Goal: Transaction & Acquisition: Book appointment/travel/reservation

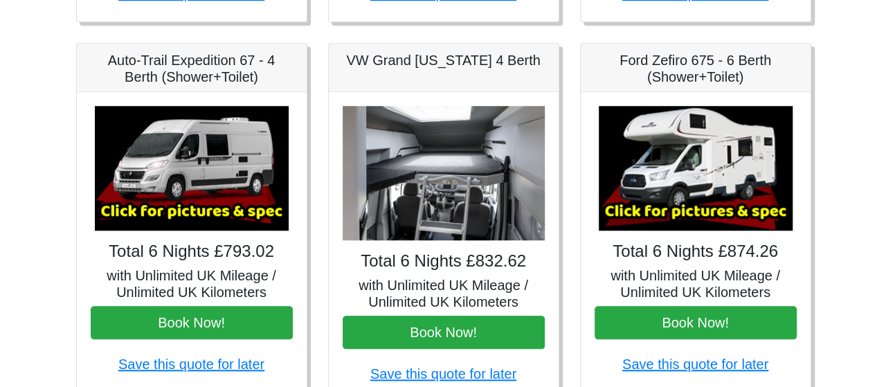
scroll to position [547, 0]
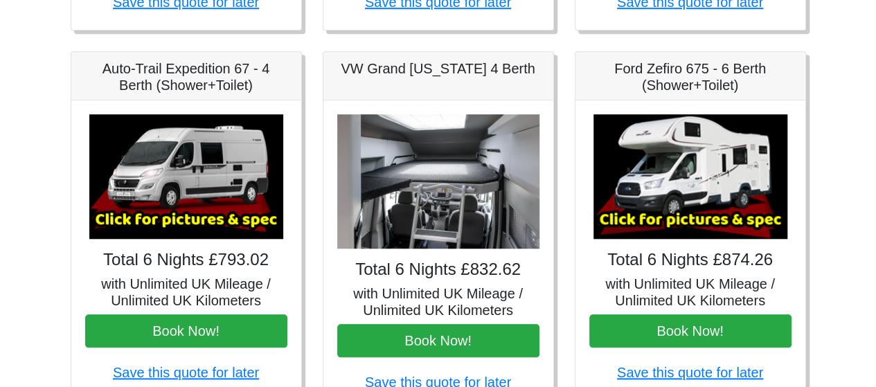
click at [181, 162] on img at bounding box center [186, 176] width 194 height 125
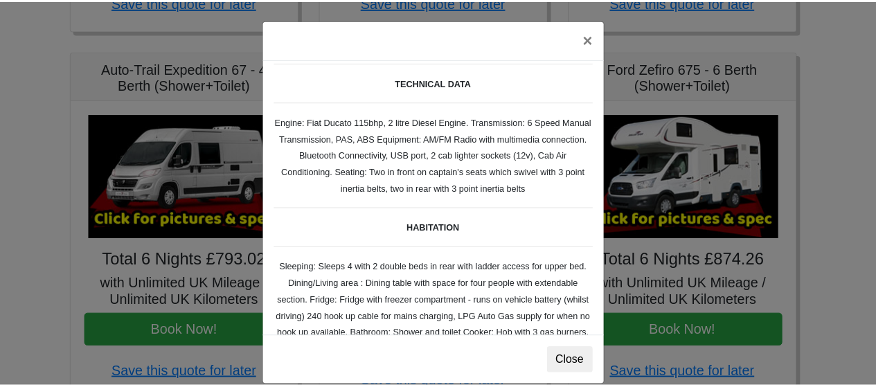
scroll to position [0, 0]
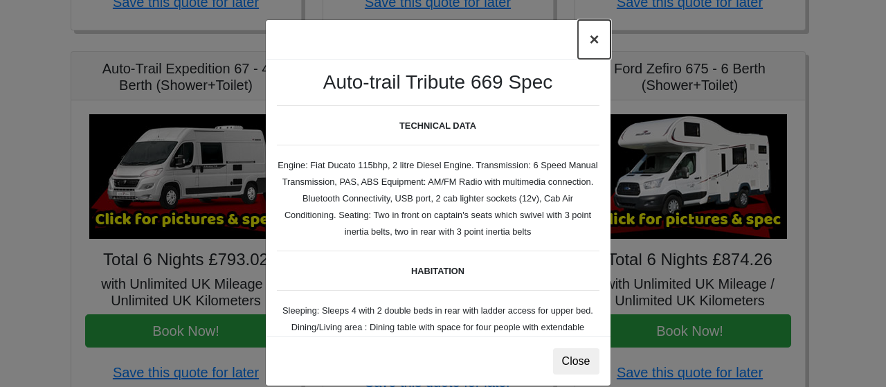
click at [587, 38] on button "×" at bounding box center [594, 39] width 32 height 39
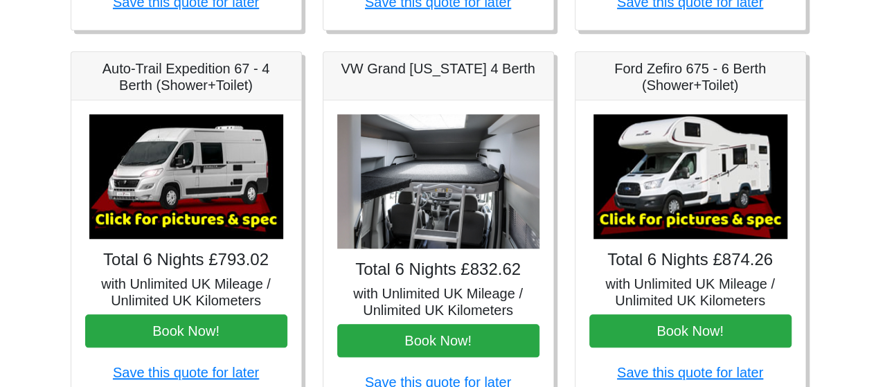
click at [457, 223] on img at bounding box center [438, 181] width 202 height 135
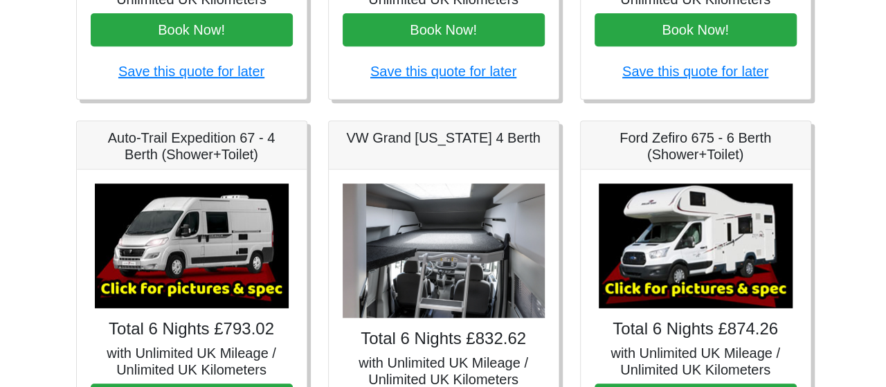
scroll to position [497, 0]
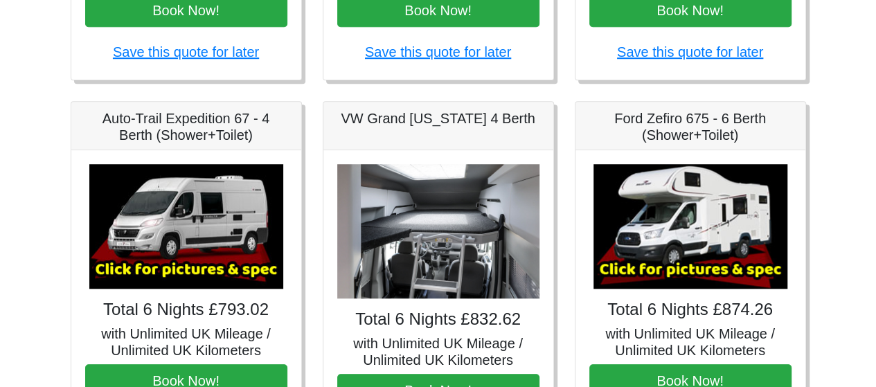
click at [464, 250] on img at bounding box center [438, 231] width 202 height 135
click at [425, 112] on h5 "VW Grand [US_STATE] 4 Berth" at bounding box center [438, 118] width 202 height 17
click at [401, 212] on img at bounding box center [438, 231] width 202 height 135
click at [201, 255] on img at bounding box center [186, 226] width 194 height 125
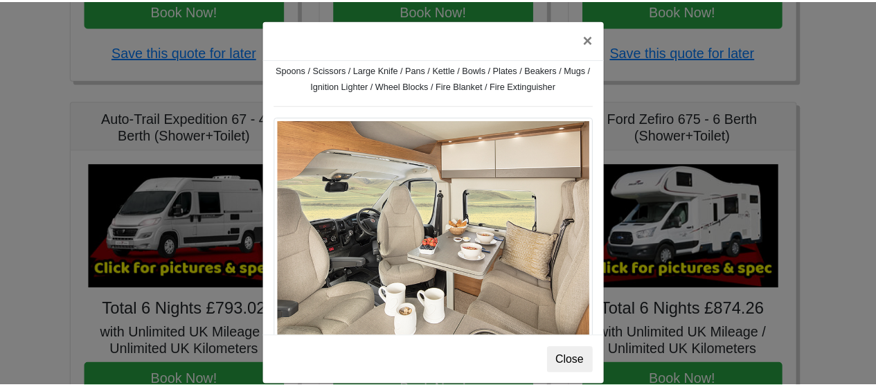
scroll to position [0, 0]
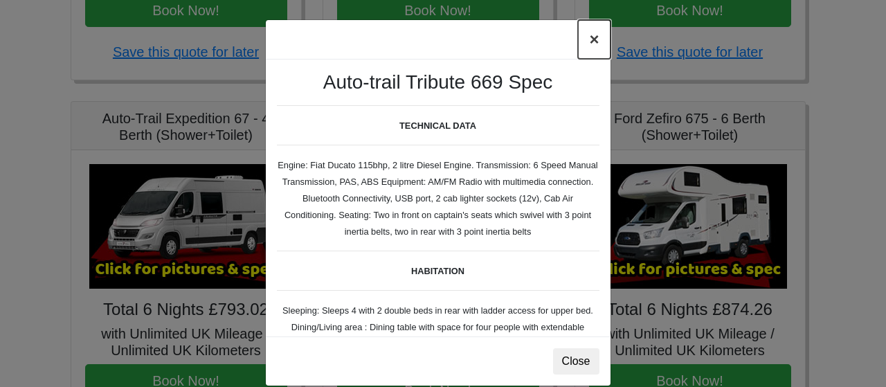
click at [585, 39] on button "×" at bounding box center [594, 39] width 32 height 39
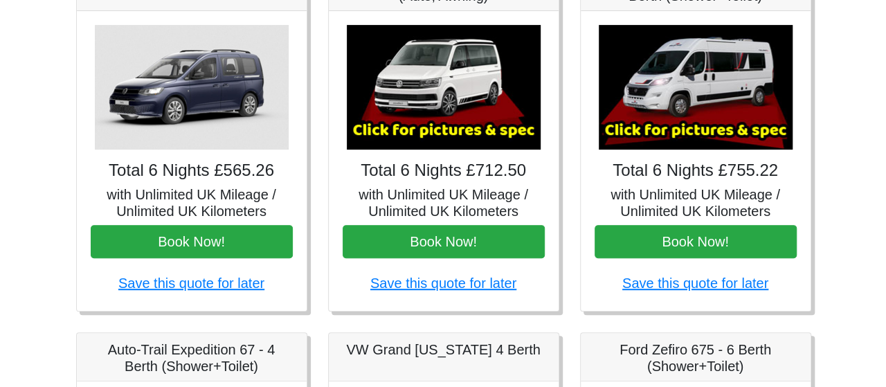
scroll to position [238, 0]
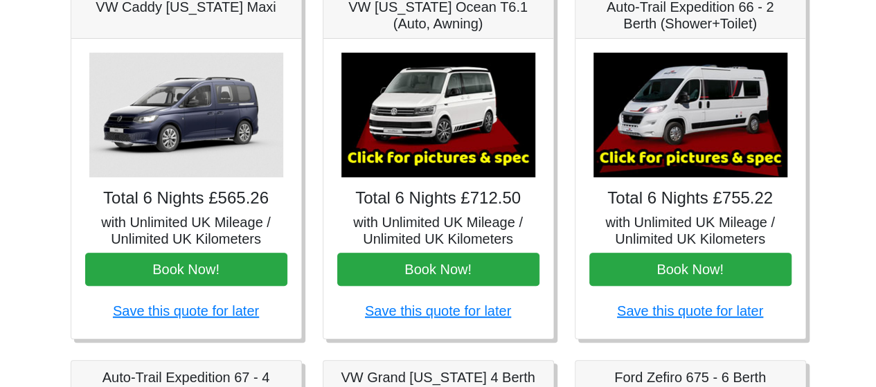
click at [455, 151] on img at bounding box center [438, 115] width 194 height 125
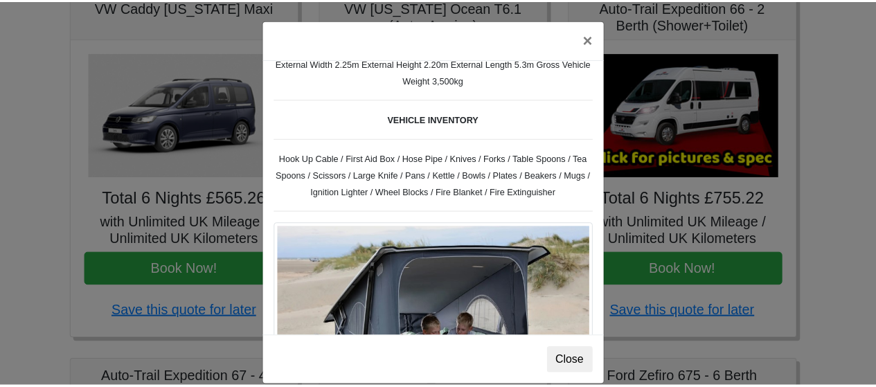
scroll to position [0, 0]
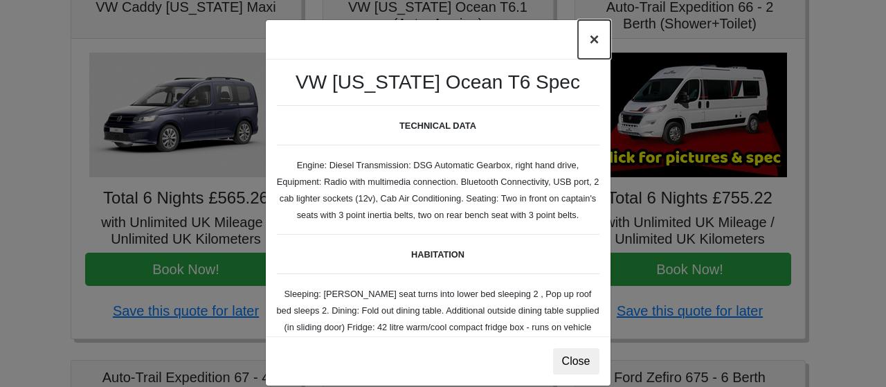
click at [591, 39] on button "×" at bounding box center [594, 39] width 32 height 39
click at [591, 38] on button "×" at bounding box center [594, 39] width 32 height 39
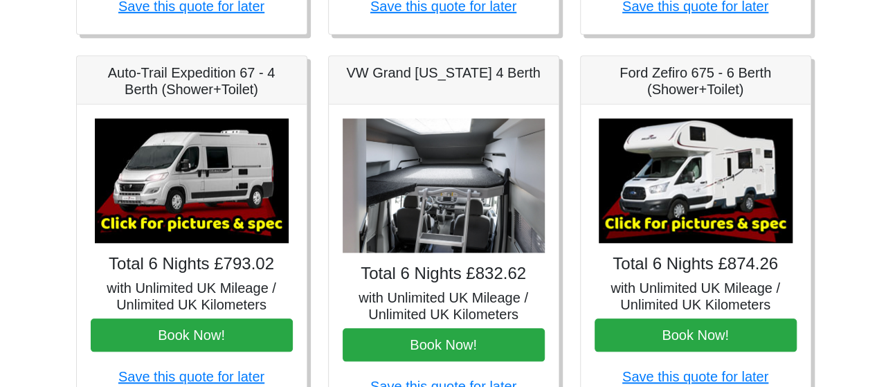
scroll to position [541, 0]
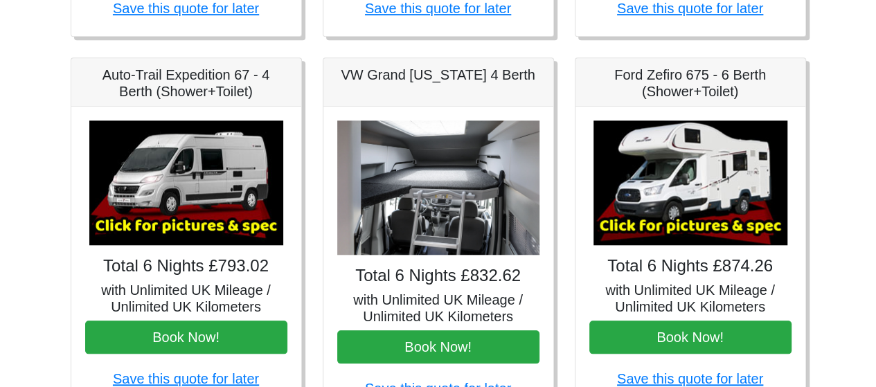
click at [188, 221] on img at bounding box center [186, 182] width 194 height 125
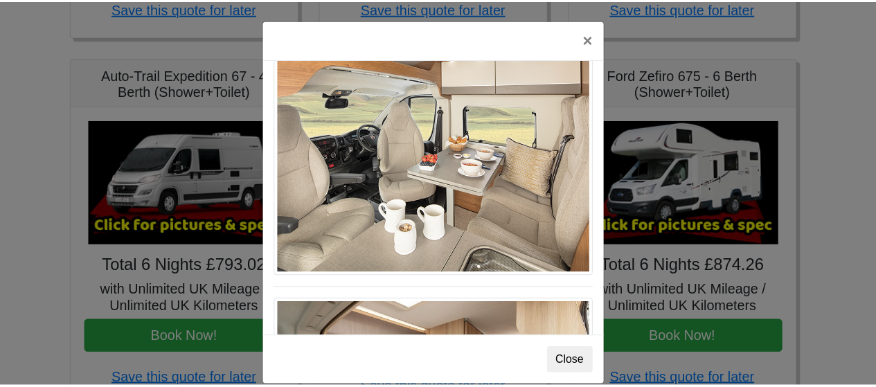
scroll to position [0, 0]
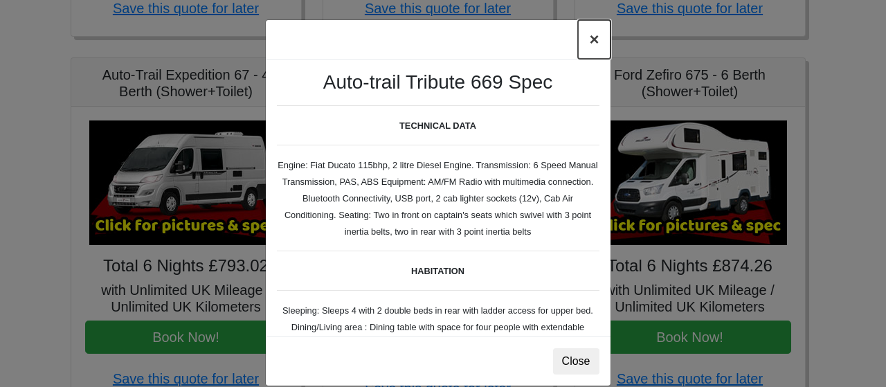
click at [587, 37] on button "×" at bounding box center [594, 39] width 32 height 39
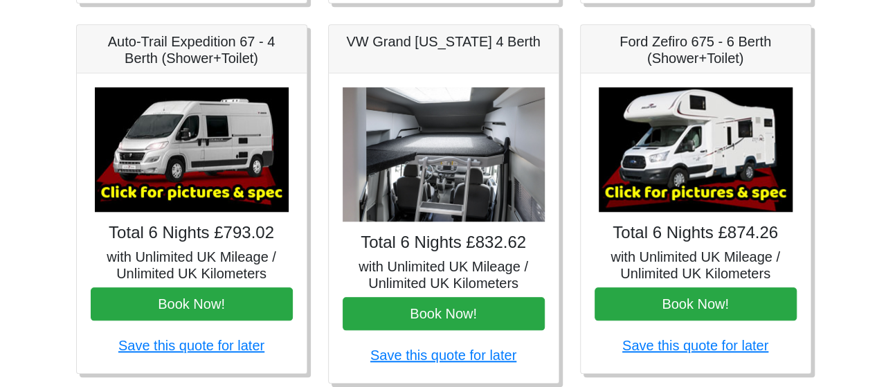
scroll to position [551, 0]
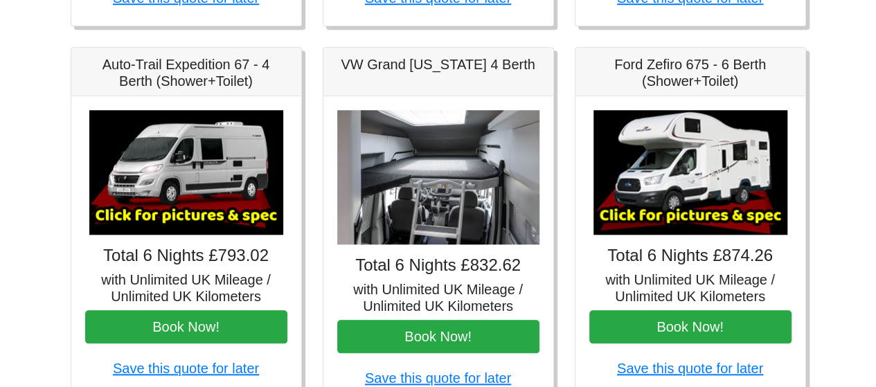
click at [187, 196] on img at bounding box center [186, 172] width 194 height 125
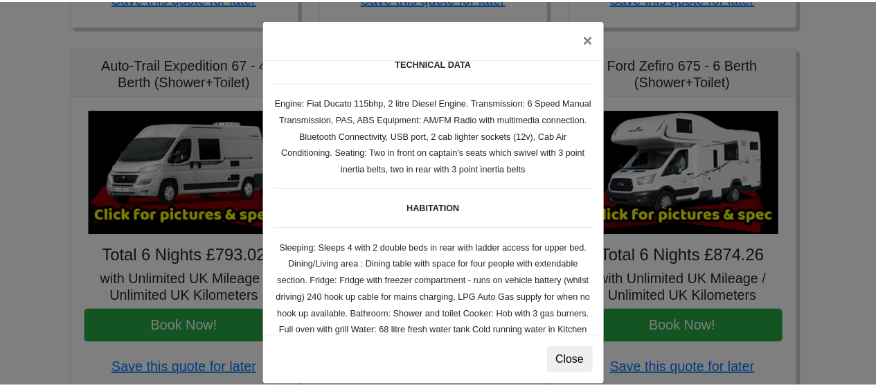
scroll to position [0, 0]
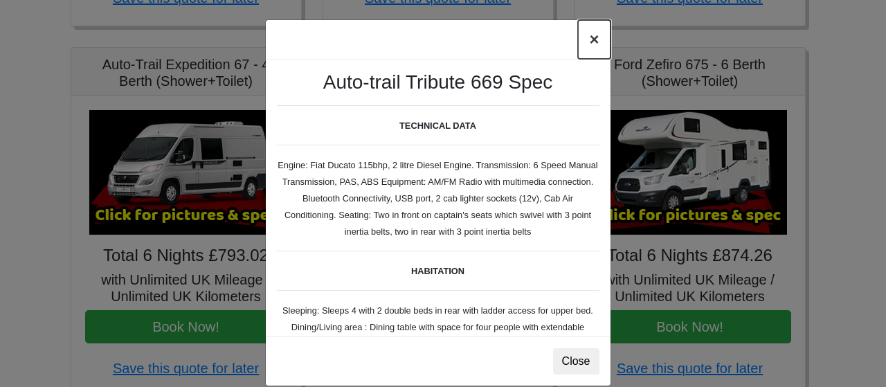
click at [590, 42] on button "×" at bounding box center [594, 39] width 32 height 39
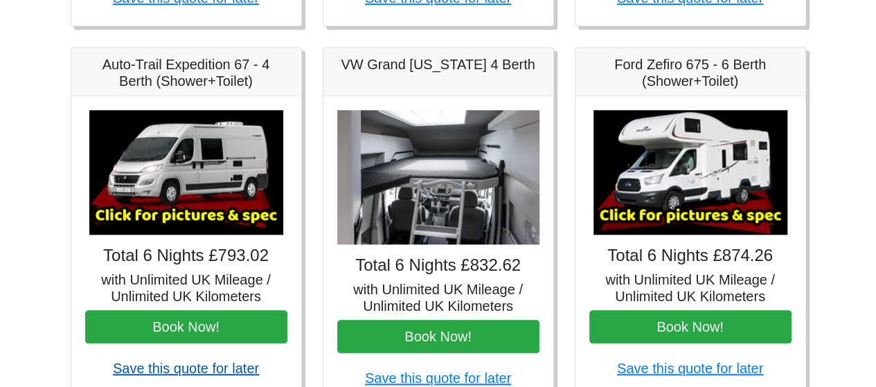
click at [188, 365] on link "Save this quote for later" at bounding box center [186, 368] width 146 height 15
